Goal: Task Accomplishment & Management: Manage account settings

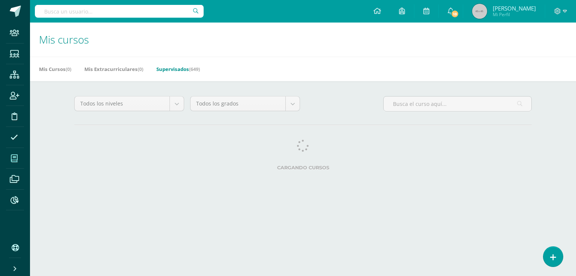
drag, startPoint x: 70, startPoint y: 9, endPoint x: 48, endPoint y: 3, distance: 23.3
click at [70, 10] on input "text" at bounding box center [119, 11] width 169 height 13
click at [52, 6] on input "text" at bounding box center [119, 11] width 169 height 13
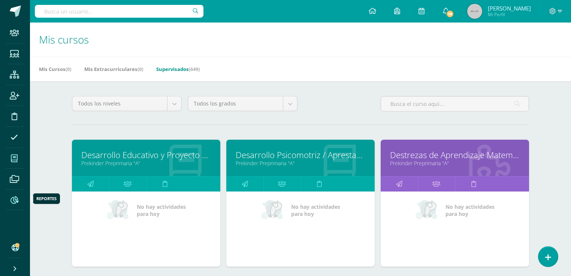
click at [9, 199] on span at bounding box center [14, 199] width 17 height 17
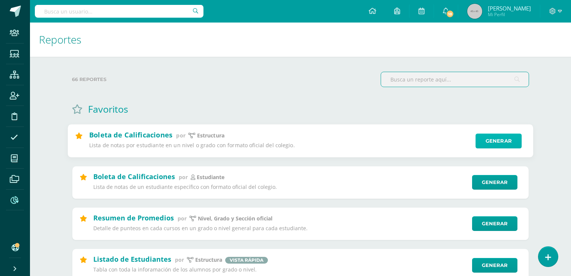
click at [495, 144] on link "Generar" at bounding box center [499, 140] width 46 height 15
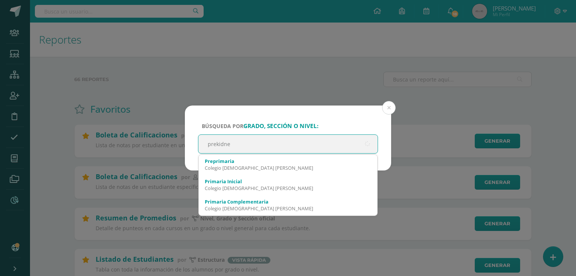
type input "prekidner"
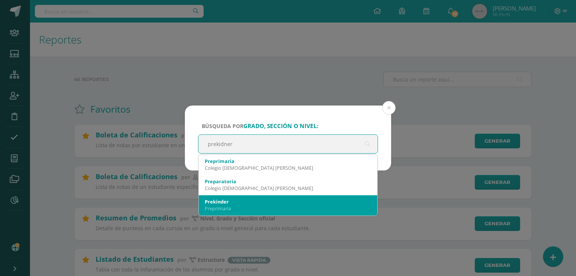
click at [227, 204] on div "Prekinder" at bounding box center [288, 201] width 166 height 7
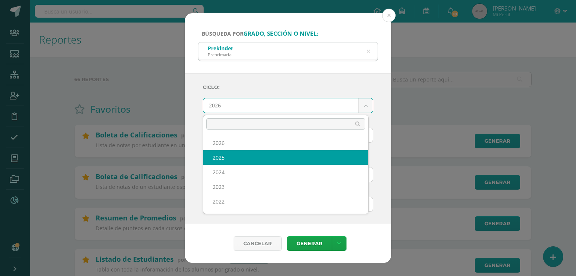
select select "7"
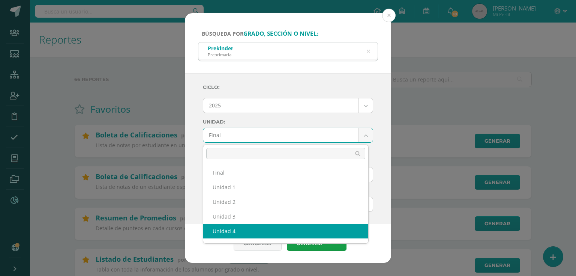
scroll to position [27, 0]
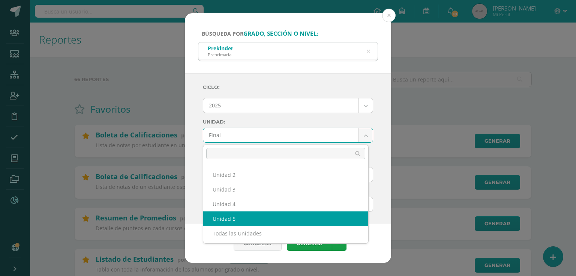
select select "Unidad 5"
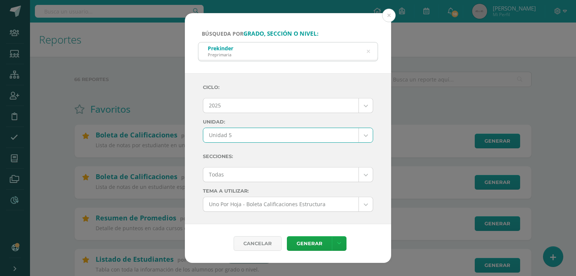
scroll to position [60, 0]
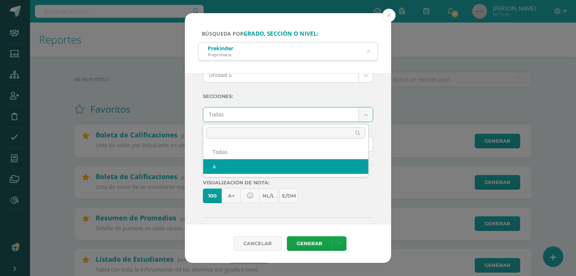
select select "A"
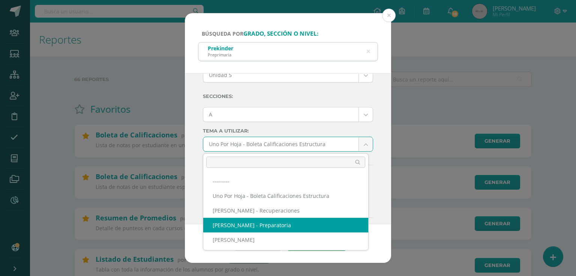
select select "56"
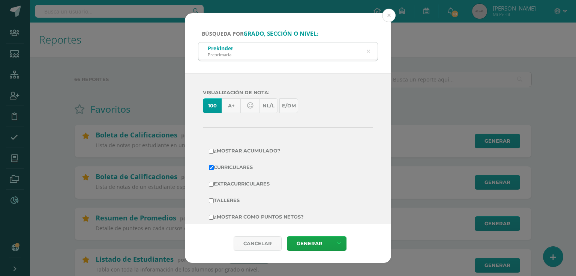
scroll to position [163, 0]
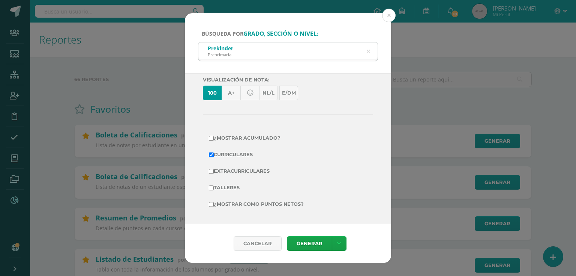
click at [253, 170] on label "Extracurriculares" at bounding box center [288, 171] width 158 height 10
click at [214, 170] on input "Extracurriculares" at bounding box center [211, 171] width 5 height 5
checkbox input "true"
click at [256, 207] on label "¿Mostrar como puntos netos?" at bounding box center [288, 204] width 158 height 10
click at [214, 207] on input "¿Mostrar como puntos netos?" at bounding box center [211, 204] width 5 height 5
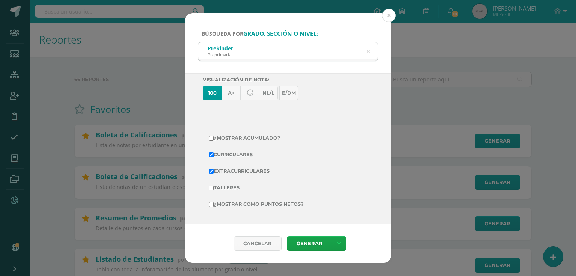
checkbox input "true"
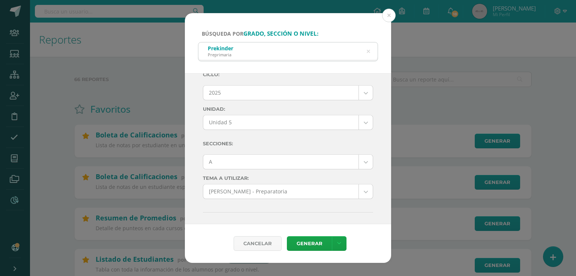
scroll to position [0, 0]
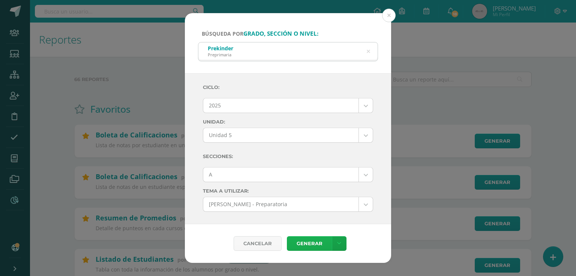
click at [315, 249] on link "Generar" at bounding box center [309, 243] width 45 height 15
click at [368, 52] on icon at bounding box center [368, 52] width 16 height 16
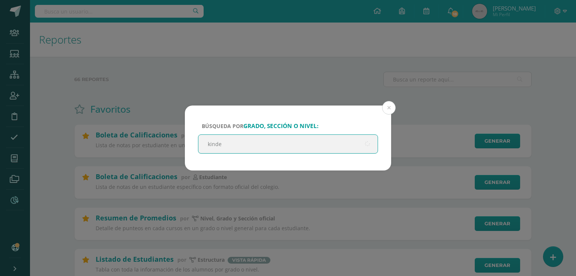
type input "kinder"
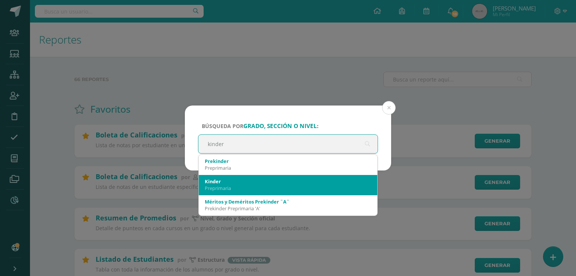
click at [231, 190] on div "Preprimaria" at bounding box center [288, 187] width 166 height 7
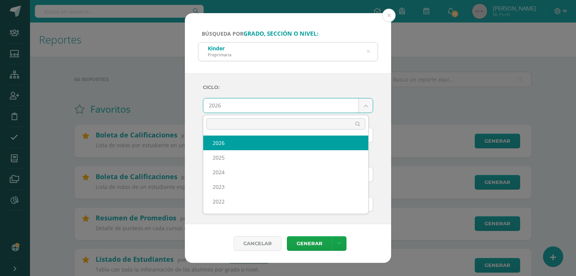
drag, startPoint x: 254, startPoint y: 105, endPoint x: 244, endPoint y: 117, distance: 15.5
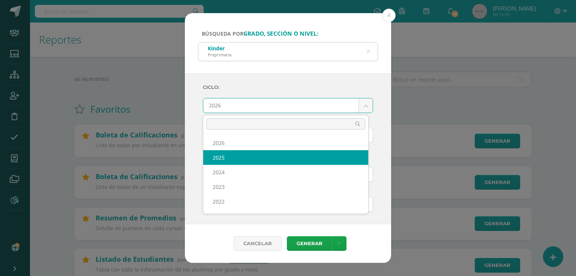
select select "7"
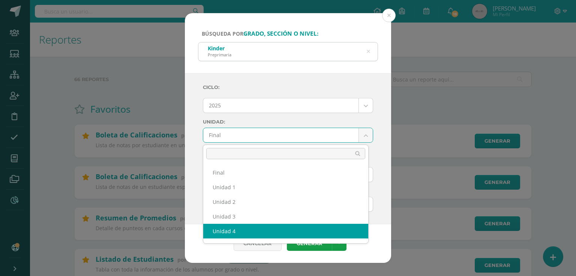
scroll to position [10, 0]
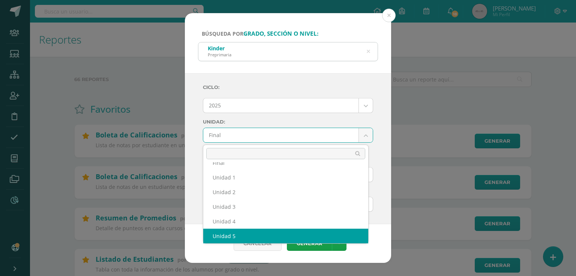
select select "Unidad 5"
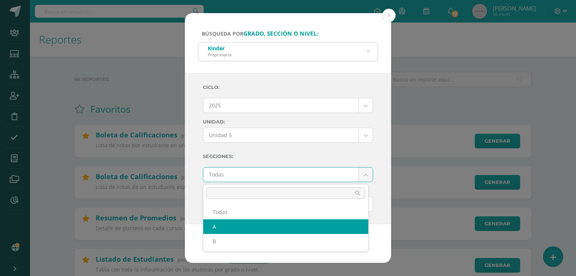
select select "A"
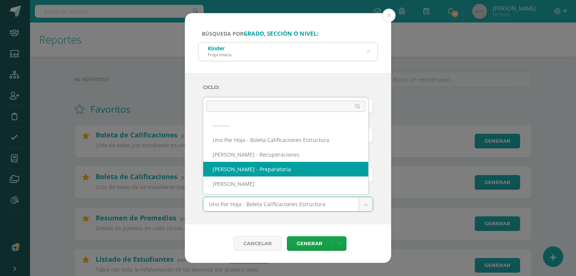
select select "56"
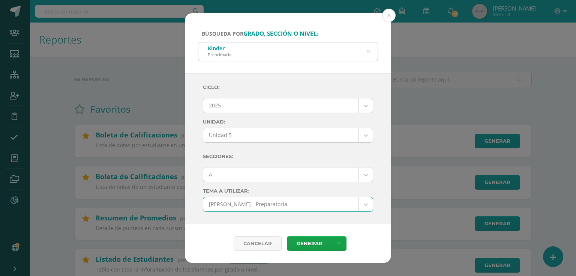
scroll to position [30, 0]
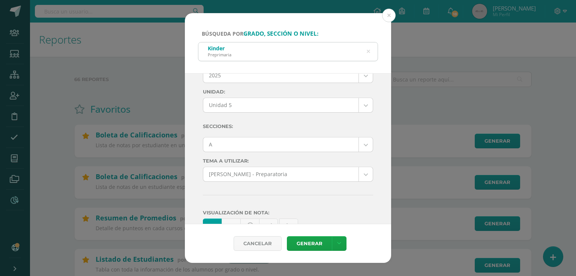
scroll to position [150, 0]
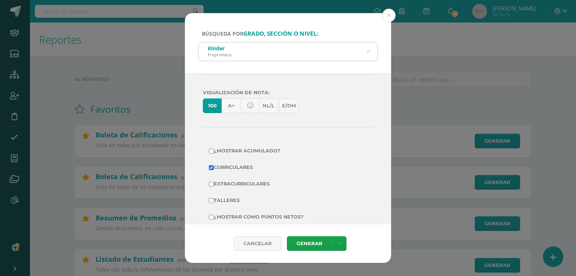
click at [227, 178] on label "Extracurriculares" at bounding box center [288, 183] width 158 height 10
click at [214, 181] on input "Extracurriculares" at bounding box center [211, 183] width 5 height 5
checkbox input "true"
click at [240, 216] on label "¿Mostrar como puntos netos?" at bounding box center [288, 216] width 158 height 10
click at [214, 216] on input "¿Mostrar como puntos netos?" at bounding box center [211, 216] width 5 height 5
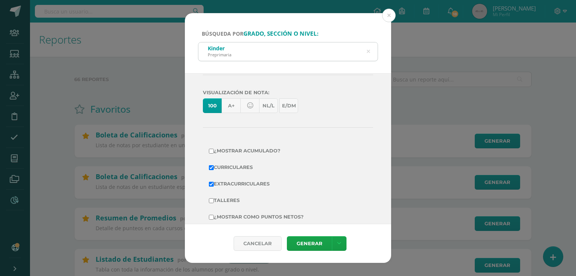
checkbox input "true"
click at [305, 242] on link "Generar" at bounding box center [309, 243] width 45 height 15
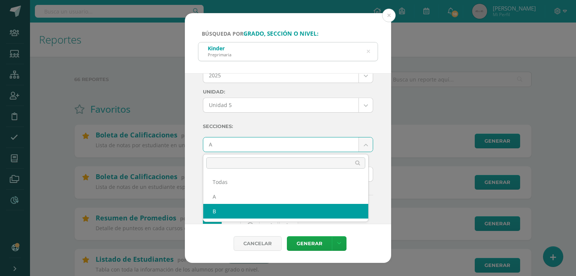
select select "B"
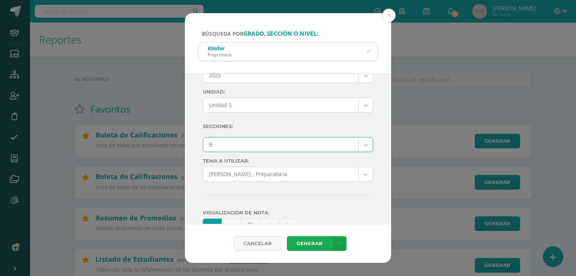
click at [301, 241] on link "Generar" at bounding box center [309, 243] width 45 height 15
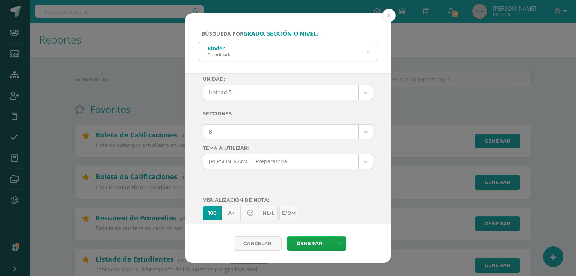
scroll to position [0, 0]
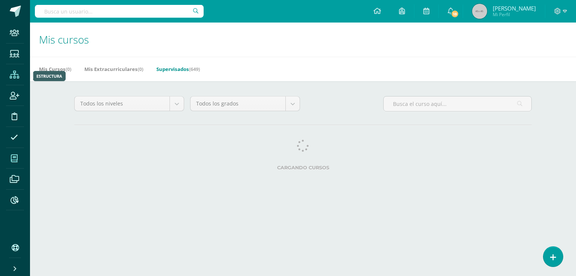
click at [15, 75] on icon at bounding box center [14, 74] width 9 height 7
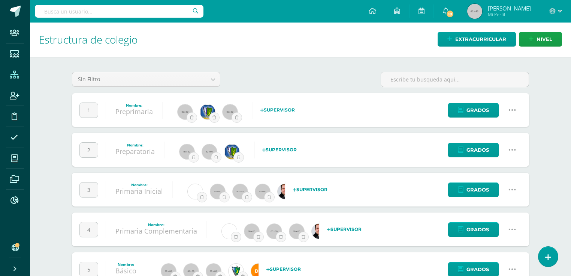
click at [510, 109] on icon at bounding box center [512, 110] width 8 height 8
click at [484, 151] on link "Configuración" at bounding box center [498, 148] width 66 height 12
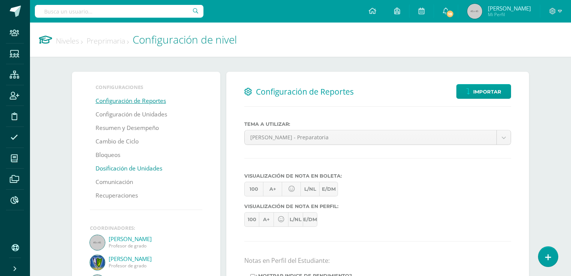
click at [115, 168] on link "Dosificación de Unidades" at bounding box center [129, 168] width 67 height 13
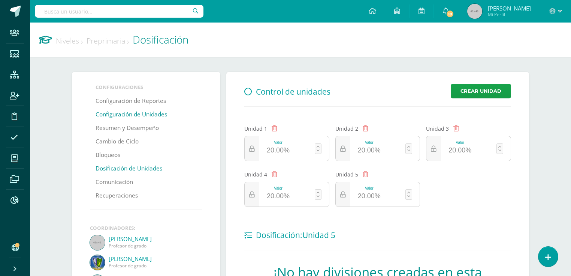
click at [129, 114] on link "Configuración de Unidades" at bounding box center [132, 114] width 72 height 13
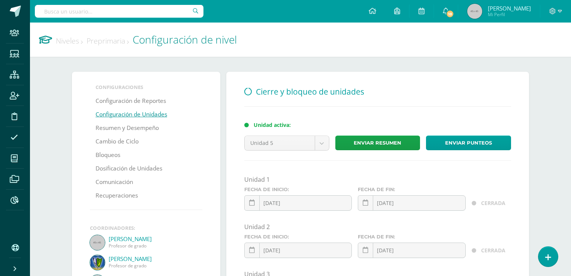
scroll to position [180, 0]
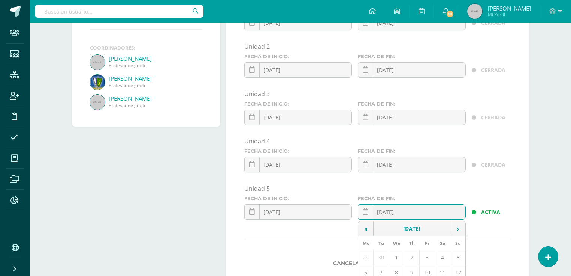
click at [404, 213] on div "2025-10-14 October, 2025 Mo Tu We Th Fr Sa Su 29 30 1 2 3 4 5 6 7 8 9 10 11 12 …" at bounding box center [412, 214] width 108 height 21
type input "2025-10-15"
click at [286, 239] on form "Unidad 1 Fecha de inicio: 2025-01-10 January, 2025 Mo Tu We Th Fr Sa Su 30 31 1…" at bounding box center [377, 133] width 267 height 277
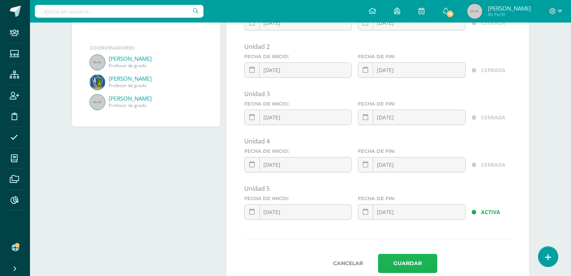
click at [427, 262] on button "Guardar" at bounding box center [407, 262] width 59 height 19
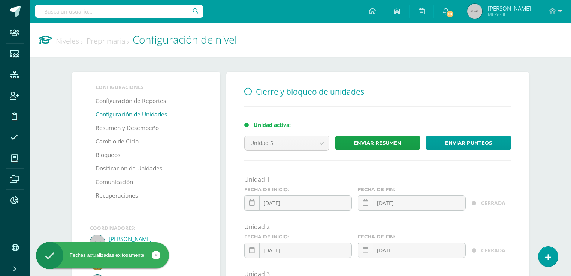
click at [107, 42] on link "Preprimaria" at bounding box center [108, 41] width 42 height 10
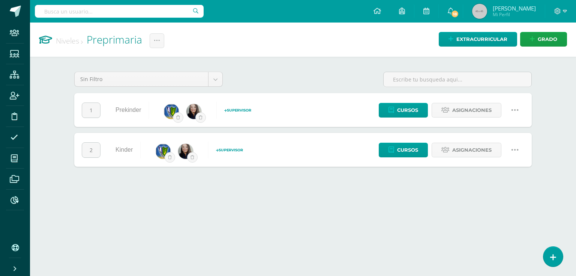
click at [63, 39] on link "Niveles" at bounding box center [69, 41] width 27 height 10
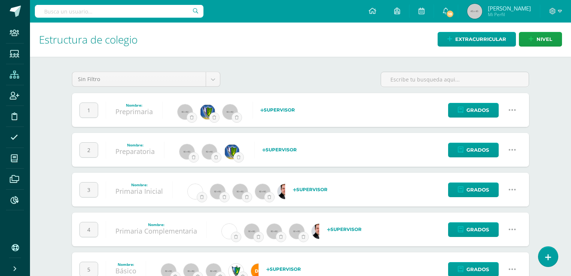
click at [515, 149] on icon at bounding box center [512, 149] width 8 height 8
click at [494, 187] on link "Configuración" at bounding box center [498, 188] width 66 height 12
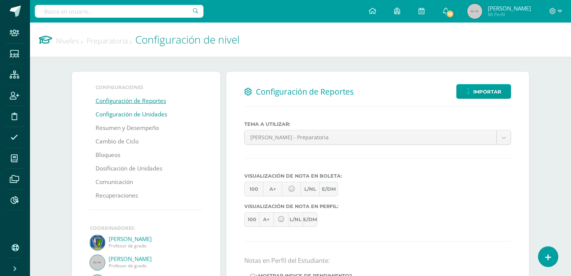
click at [121, 114] on link "Configuración de Unidades" at bounding box center [132, 114] width 72 height 13
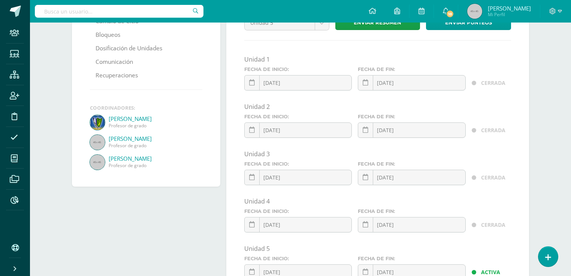
scroll to position [203, 0]
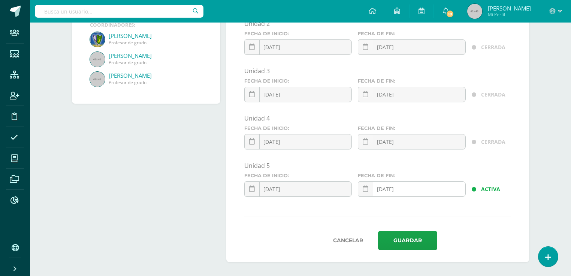
click at [410, 187] on div "2025-10-14 October, 2025 Mo Tu We Th Fr Sa Su 29 30 1 2 3 4 5 6 7 8 9 10 11 12 …" at bounding box center [412, 191] width 108 height 21
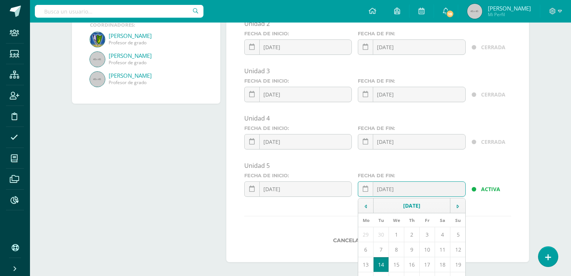
type input "2025-10-15"
click at [346, 216] on hr at bounding box center [377, 216] width 267 height 1
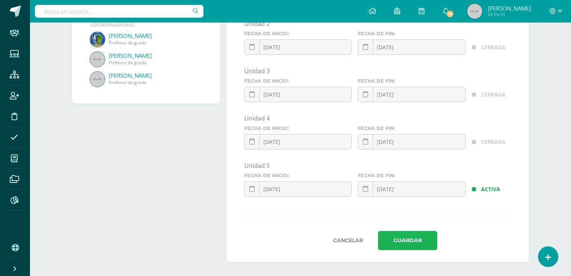
click at [399, 241] on button "Guardar" at bounding box center [407, 240] width 59 height 19
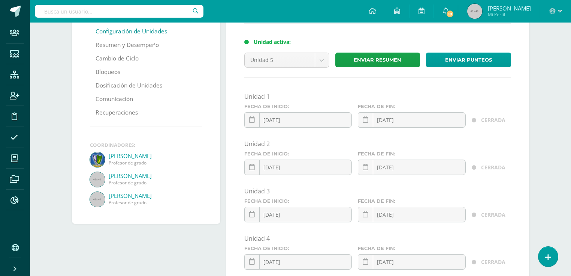
scroll to position [0, 0]
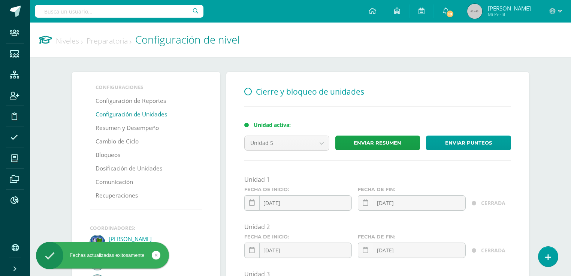
click at [64, 42] on link "Niveles" at bounding box center [69, 41] width 27 height 10
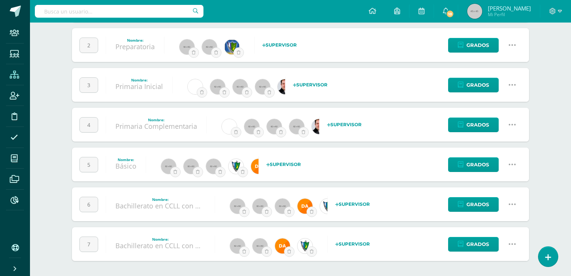
scroll to position [104, 0]
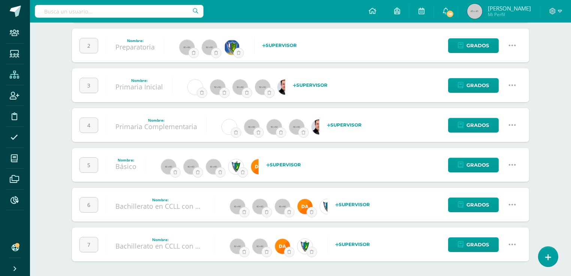
click at [513, 84] on icon at bounding box center [512, 85] width 8 height 8
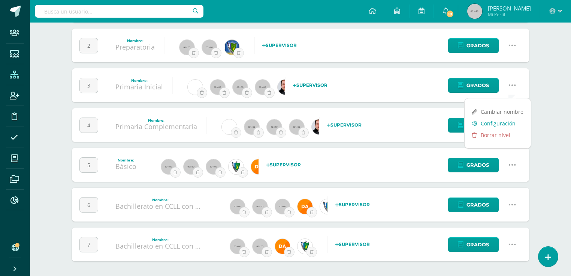
click at [502, 123] on link "Configuración" at bounding box center [498, 123] width 66 height 12
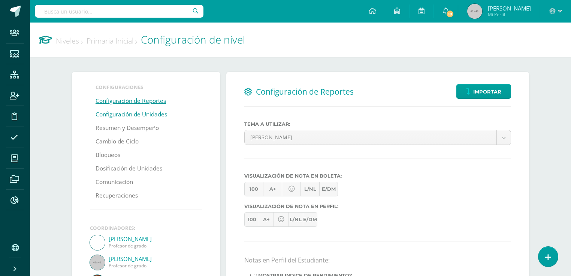
click at [143, 115] on link "Configuración de Unidades" at bounding box center [132, 114] width 72 height 13
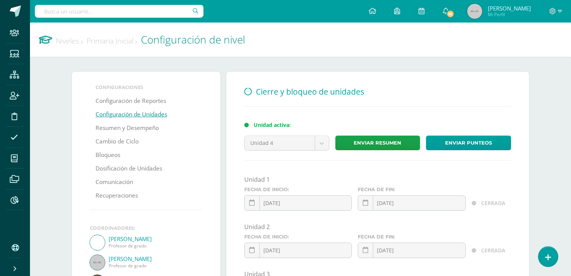
scroll to position [150, 0]
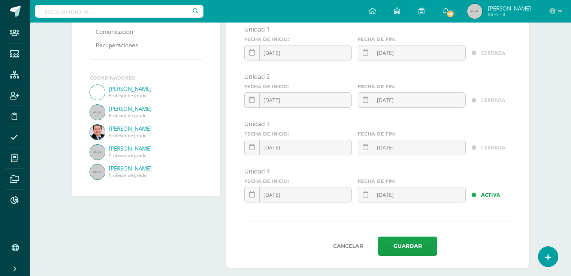
click at [416, 194] on div "2025-10-14 October, 2025 Mo Tu We Th Fr Sa Su 29 30 1 2 3 4 5 6 7 8 9 10 11 12 …" at bounding box center [412, 197] width 108 height 21
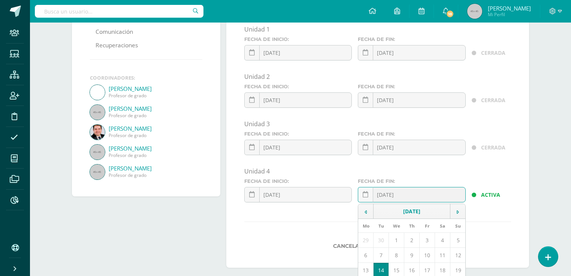
type input "2025-10-15"
click at [488, 227] on form "Unidad 1 Fecha de inicio: 2025-01-10 January, 2025 Mo Tu We Th Fr Sa Su 30 31 1…" at bounding box center [377, 140] width 267 height 230
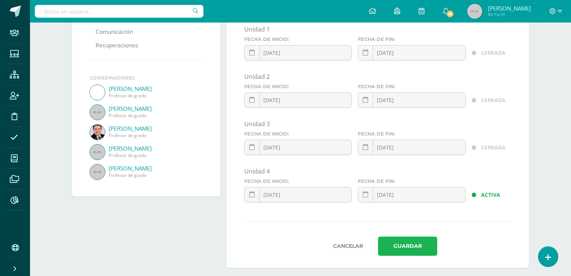
click at [397, 243] on button "Guardar" at bounding box center [407, 245] width 59 height 19
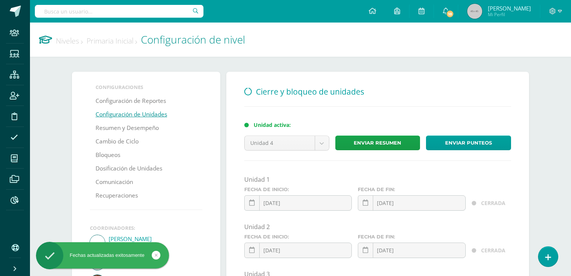
click at [66, 40] on link "Niveles" at bounding box center [69, 41] width 27 height 10
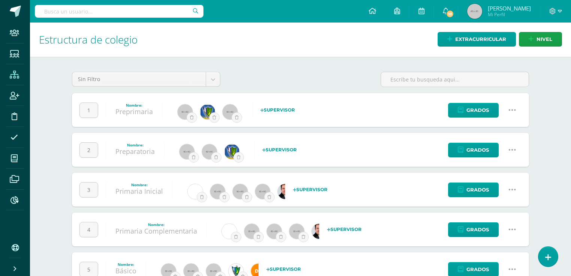
scroll to position [104, 0]
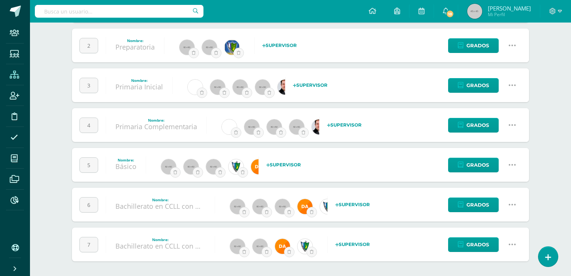
click at [509, 126] on icon at bounding box center [512, 125] width 8 height 8
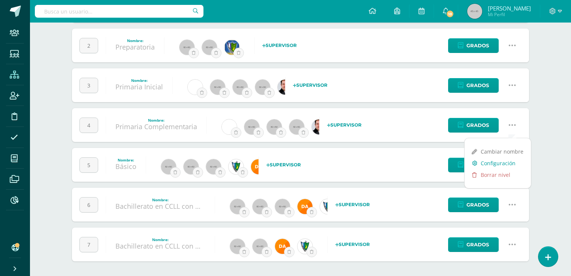
click at [501, 160] on link "Configuración" at bounding box center [498, 163] width 66 height 12
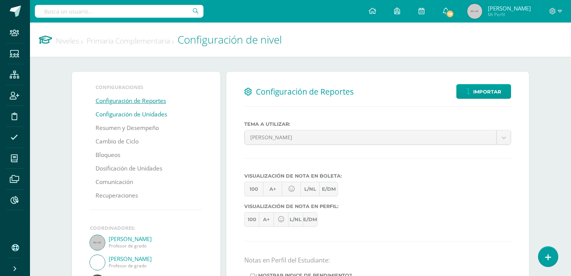
click at [157, 114] on link "Configuración de Unidades" at bounding box center [132, 114] width 72 height 13
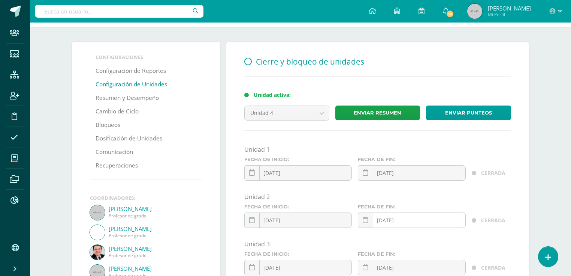
scroll to position [150, 0]
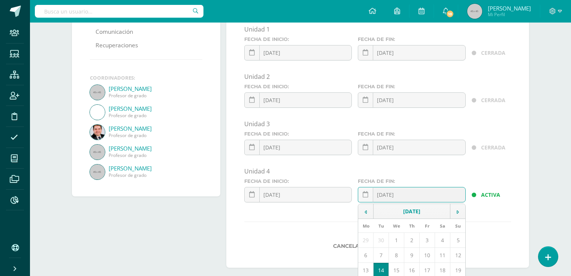
click at [417, 196] on div "2025-10-14 October, 2025 Mo Tu We Th Fr Sa Su 29 30 1 2 3 4 5 6 7 8 9 10 11 12 …" at bounding box center [412, 197] width 108 height 21
type input "[DATE]"
click at [427, 176] on div "Unidad 4" at bounding box center [377, 172] width 273 height 11
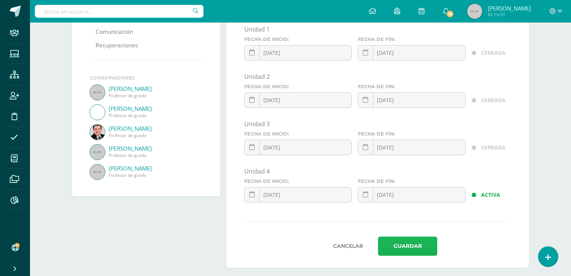
click at [407, 252] on button "Guardar" at bounding box center [407, 245] width 59 height 19
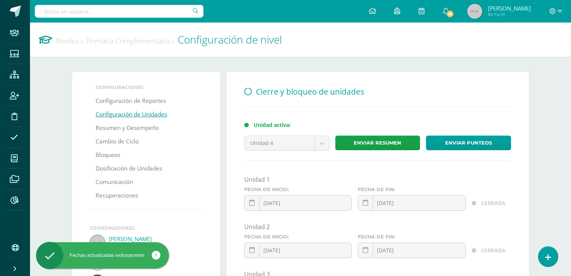
click at [72, 43] on link "Niveles" at bounding box center [69, 41] width 27 height 10
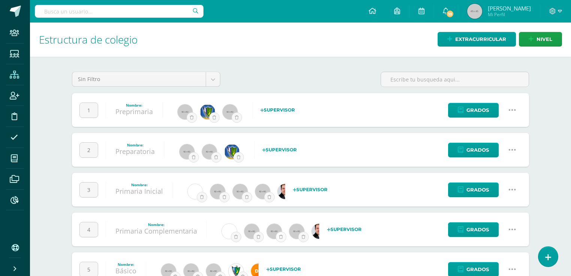
scroll to position [60, 0]
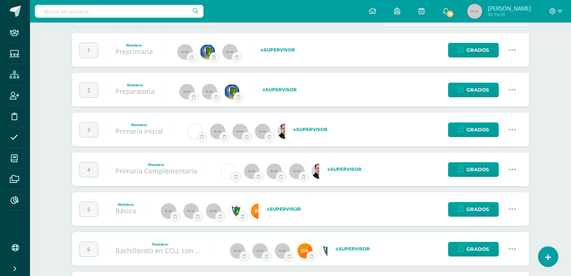
click at [509, 208] on icon at bounding box center [512, 209] width 8 height 8
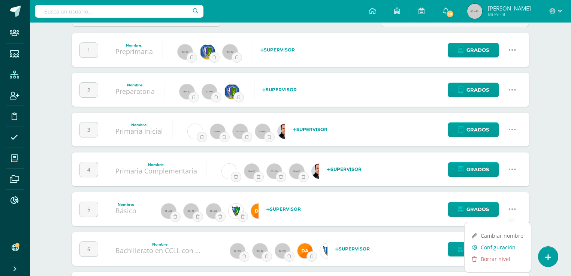
click at [506, 249] on link "Configuración" at bounding box center [498, 247] width 66 height 12
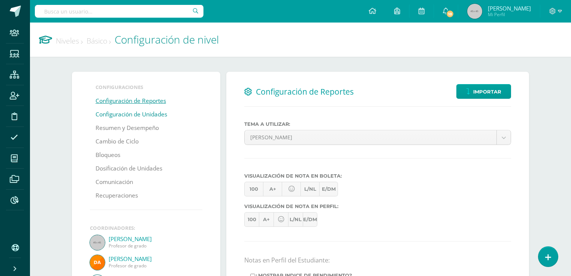
click at [126, 117] on link "Configuración de Unidades" at bounding box center [132, 114] width 72 height 13
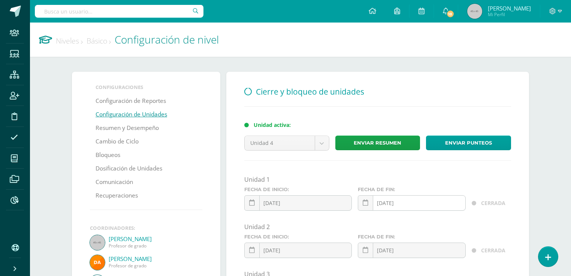
scroll to position [120, 0]
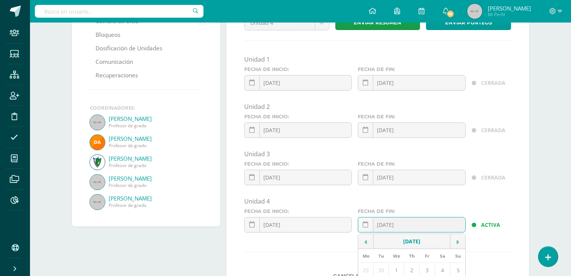
click at [414, 229] on div "2025-10-14 October, 2025 Mo Tu We Th Fr Sa Su 29 30 1 2 3 4 5 6 7 8 9 10 11 12 …" at bounding box center [412, 227] width 108 height 21
type input "[DATE]"
click at [442, 202] on div "Unidad 4" at bounding box center [377, 201] width 267 height 8
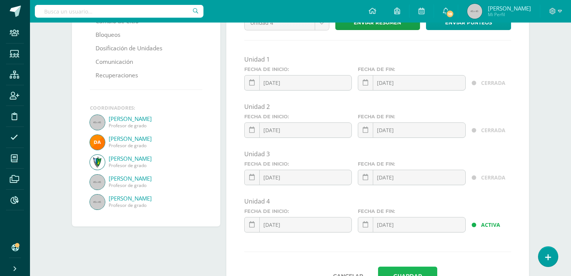
click at [425, 268] on button "Guardar" at bounding box center [407, 275] width 59 height 19
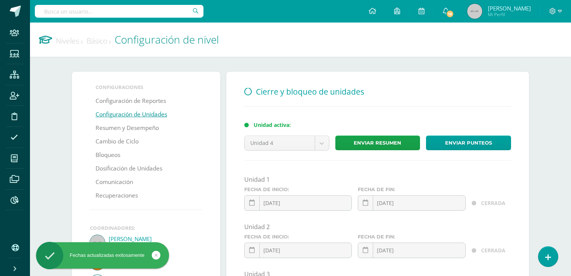
click at [68, 43] on link "Niveles" at bounding box center [69, 41] width 27 height 10
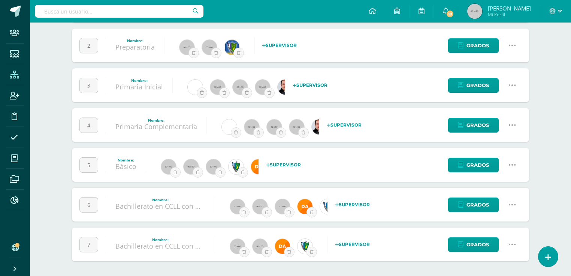
click at [509, 202] on icon at bounding box center [512, 204] width 8 height 8
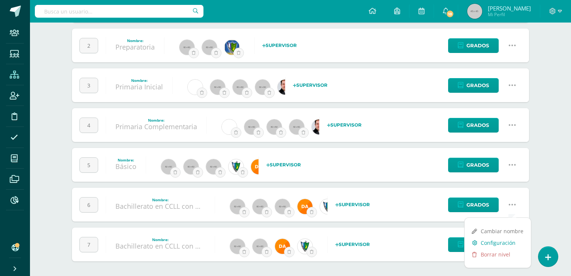
click at [509, 241] on link "Configuración" at bounding box center [498, 243] width 66 height 12
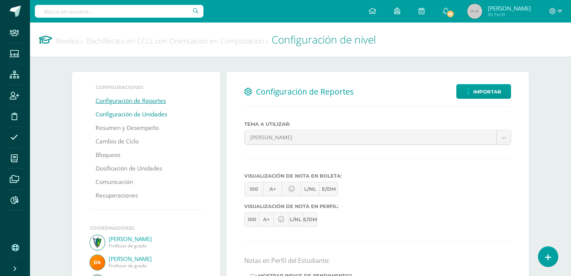
click at [111, 114] on link "Configuración de Unidades" at bounding box center [132, 114] width 72 height 13
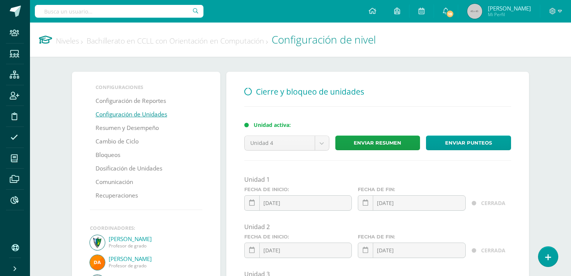
scroll to position [150, 0]
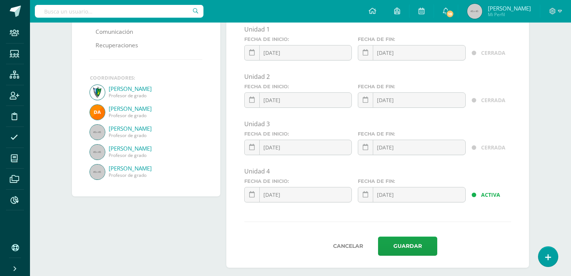
click at [413, 195] on div "2025-10-14 October, 2025 Mo Tu We Th Fr Sa Su 29 30 1 2 3 4 5 6 7 8 9 10 11 12 …" at bounding box center [412, 197] width 108 height 21
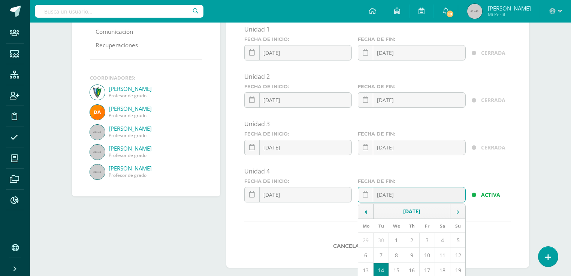
type input "[DATE]"
click at [432, 167] on div "Unidad 4" at bounding box center [377, 171] width 267 height 8
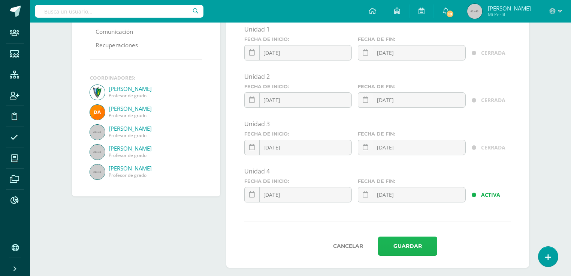
click at [407, 237] on button "Guardar" at bounding box center [407, 245] width 59 height 19
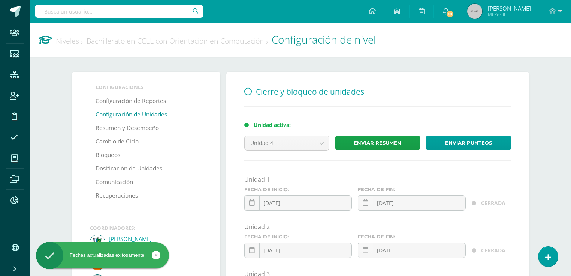
click at [66, 42] on link "Niveles" at bounding box center [69, 41] width 27 height 10
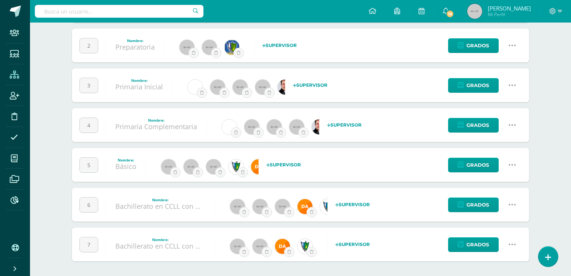
click at [514, 245] on icon at bounding box center [512, 244] width 8 height 8
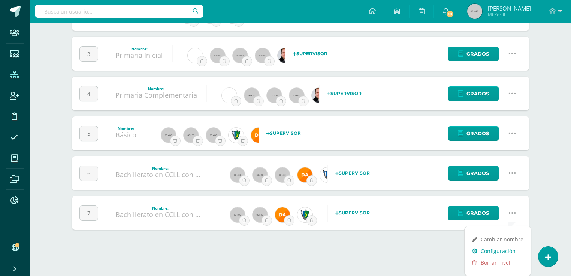
click at [505, 249] on link "Configuración" at bounding box center [498, 251] width 66 height 12
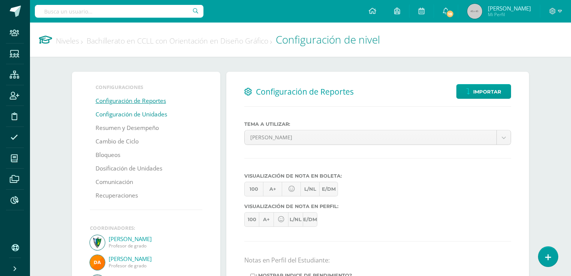
click at [137, 118] on link "Configuración de Unidades" at bounding box center [132, 114] width 72 height 13
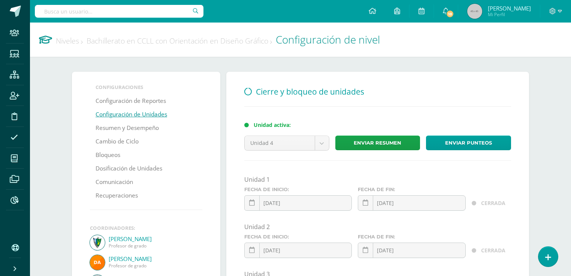
scroll to position [150, 0]
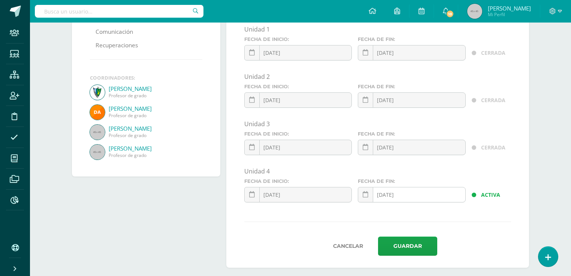
click at [427, 198] on div "[DATE] October, 2025 Mo Tu We Th Fr Sa Su 29 30 1 2 3 4 5 6 7 8 9 10 11 12 13 1…" at bounding box center [412, 197] width 108 height 21
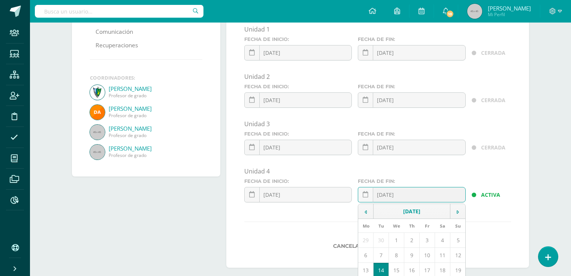
type input "[DATE]"
click at [394, 163] on div "Unidad 1 Fecha de inicio: [DATE] January, 2025 Mo Tu We Th Fr Sa Su 30 31 1 2 3…" at bounding box center [377, 116] width 267 height 183
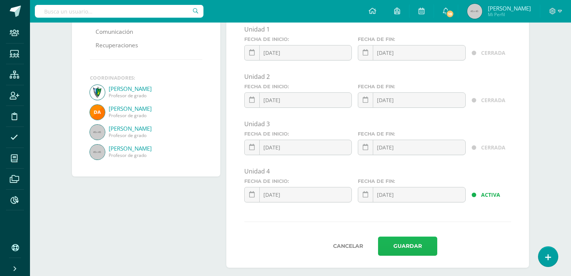
click at [402, 242] on button "Guardar" at bounding box center [407, 245] width 59 height 19
